Goal: Task Accomplishment & Management: Use online tool/utility

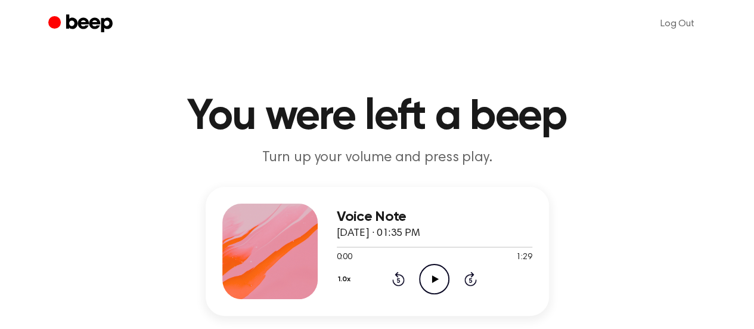
click at [426, 282] on icon "Play Audio" at bounding box center [434, 279] width 30 height 30
click at [435, 282] on icon "Pause Audio" at bounding box center [434, 279] width 30 height 30
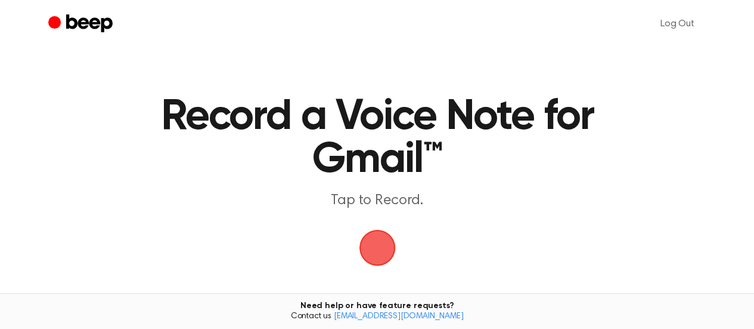
click at [376, 244] on span "button" at bounding box center [377, 248] width 36 height 36
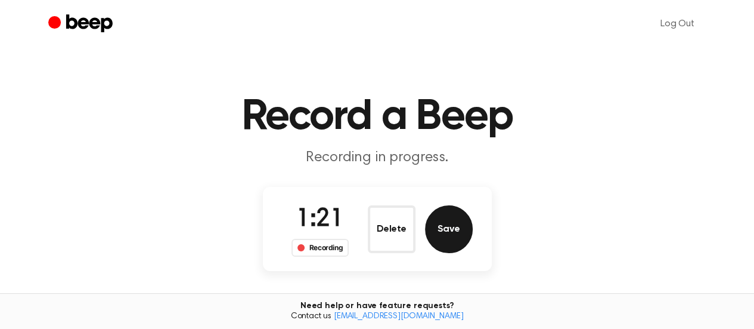
click at [459, 241] on button "Save" at bounding box center [449, 229] width 48 height 48
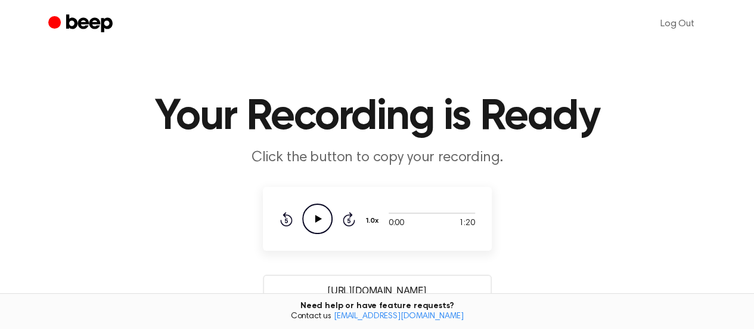
click at [320, 225] on icon "Play Audio" at bounding box center [317, 218] width 30 height 30
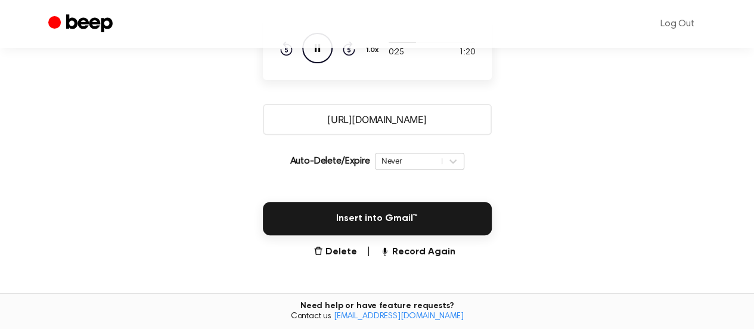
scroll to position [179, 0]
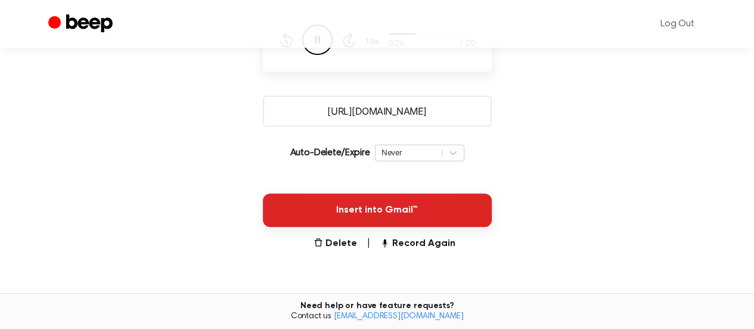
click at [429, 215] on button "Insert into Gmail™" at bounding box center [377, 209] width 229 height 33
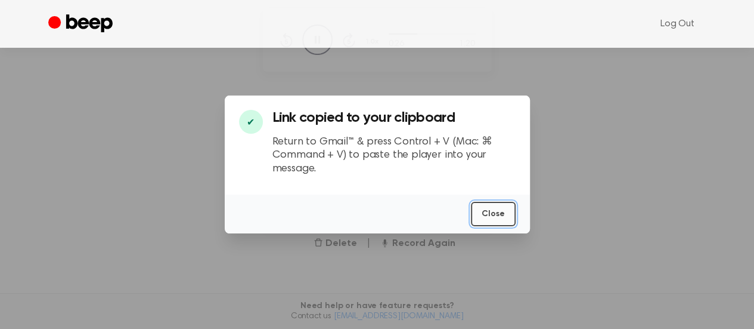
click at [504, 219] on button "Close" at bounding box center [493, 214] width 45 height 24
